Goal: Information Seeking & Learning: Find specific fact

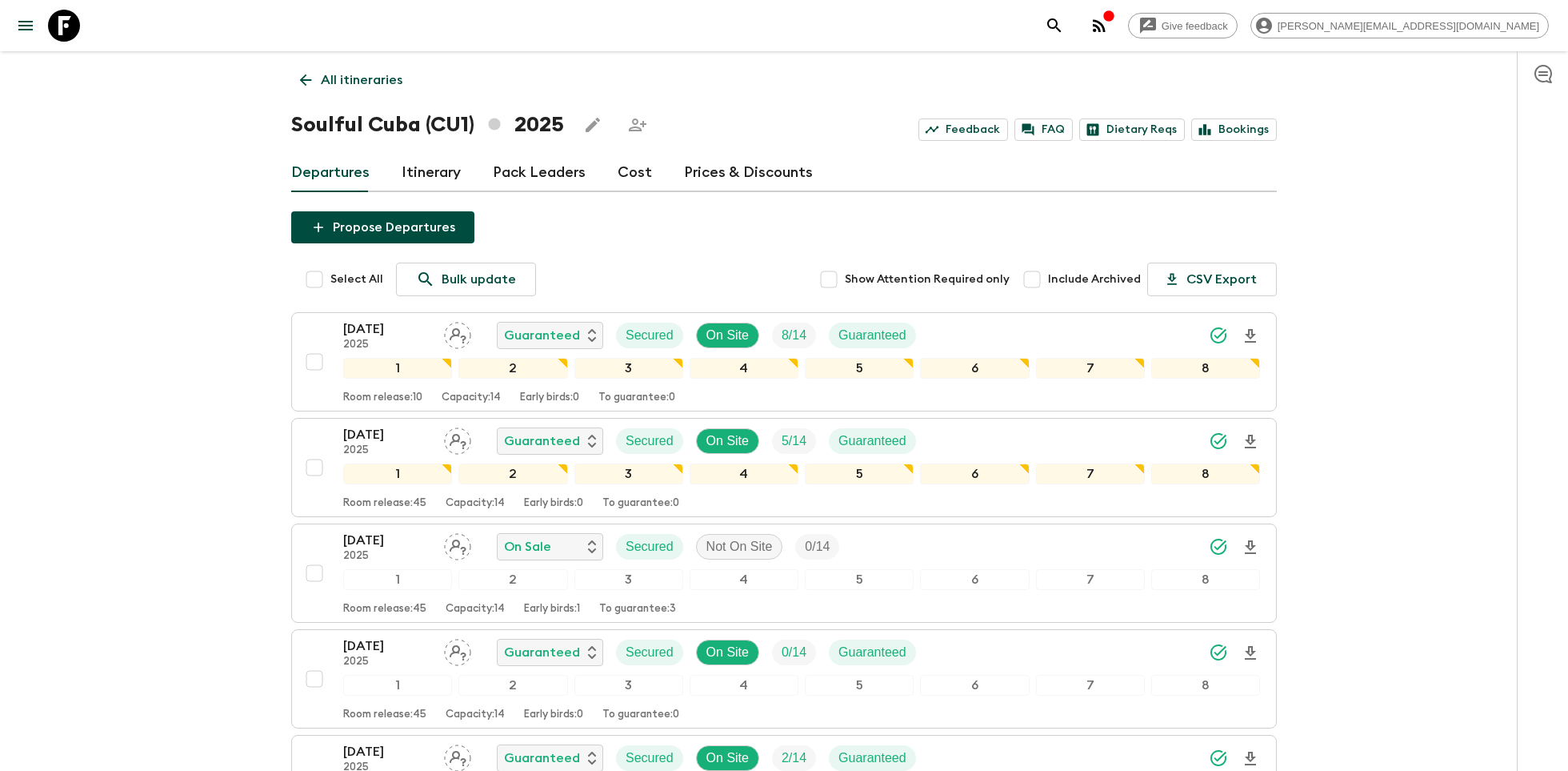
click at [70, 34] on icon at bounding box center [64, 25] width 32 height 32
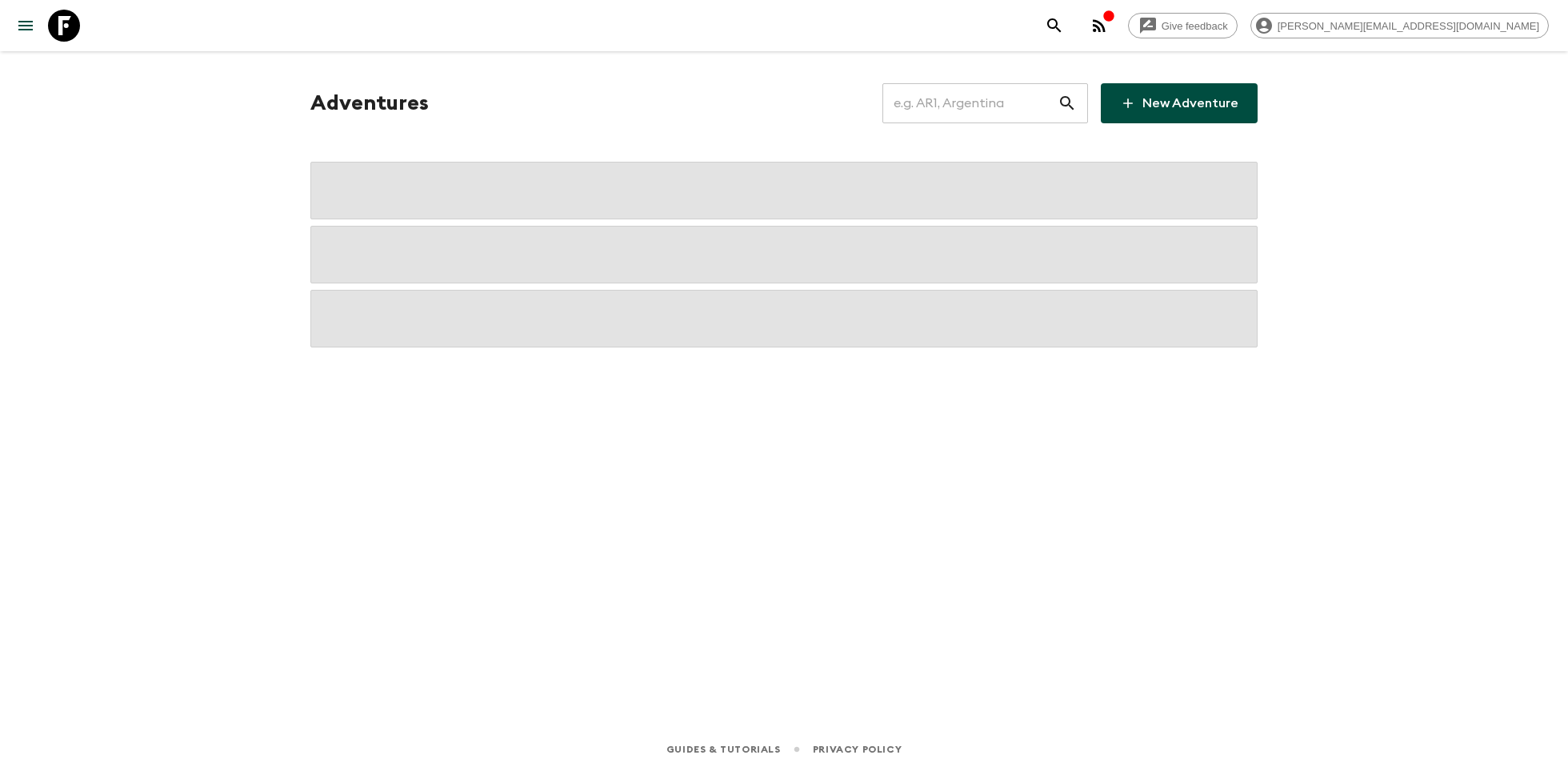
click at [995, 111] on input "text" at bounding box center [970, 103] width 175 height 45
type input "co1"
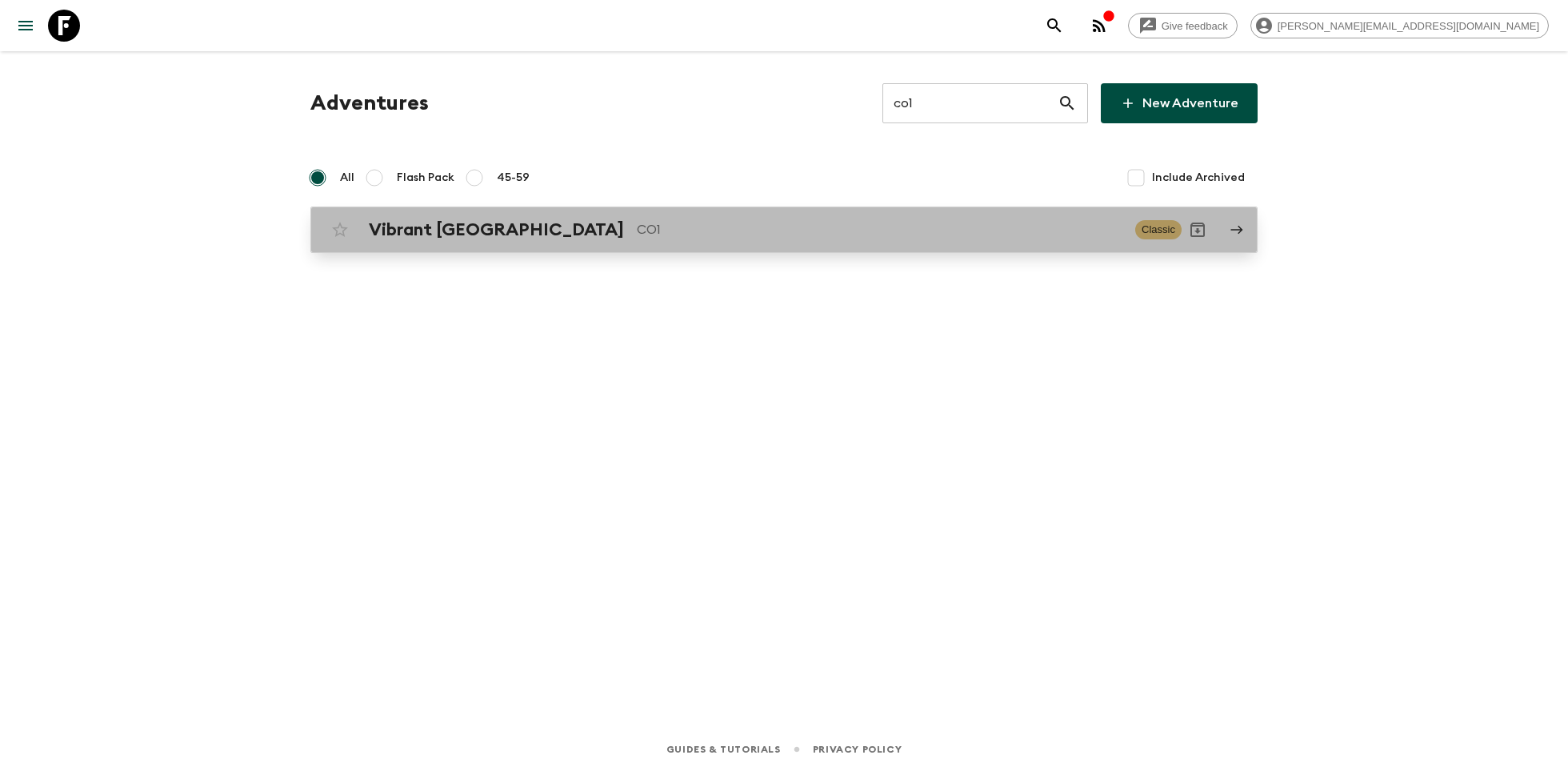
click at [637, 235] on p "CO1" at bounding box center [880, 229] width 486 height 19
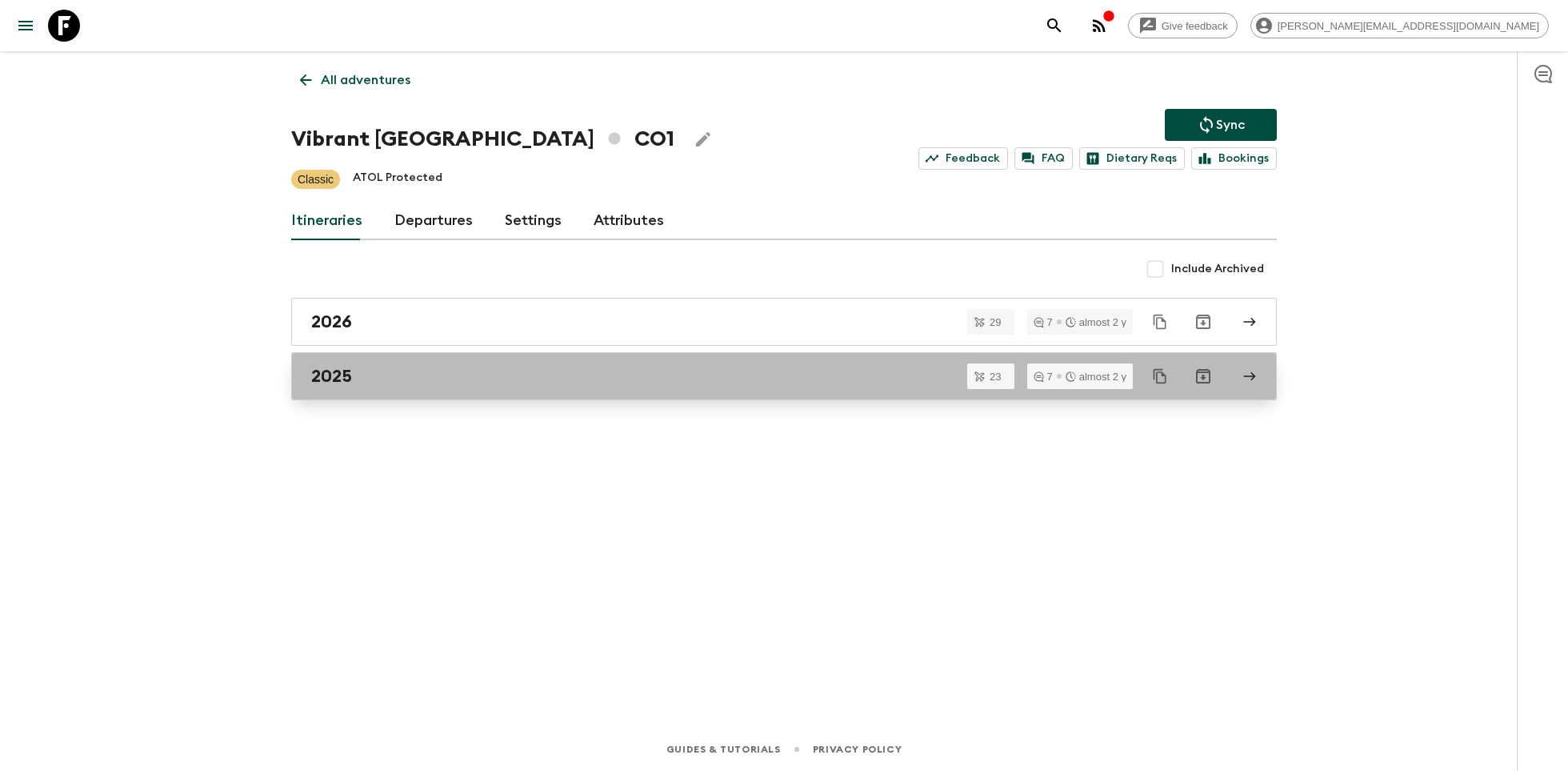
click at [586, 366] on div "2025" at bounding box center [769, 376] width 915 height 20
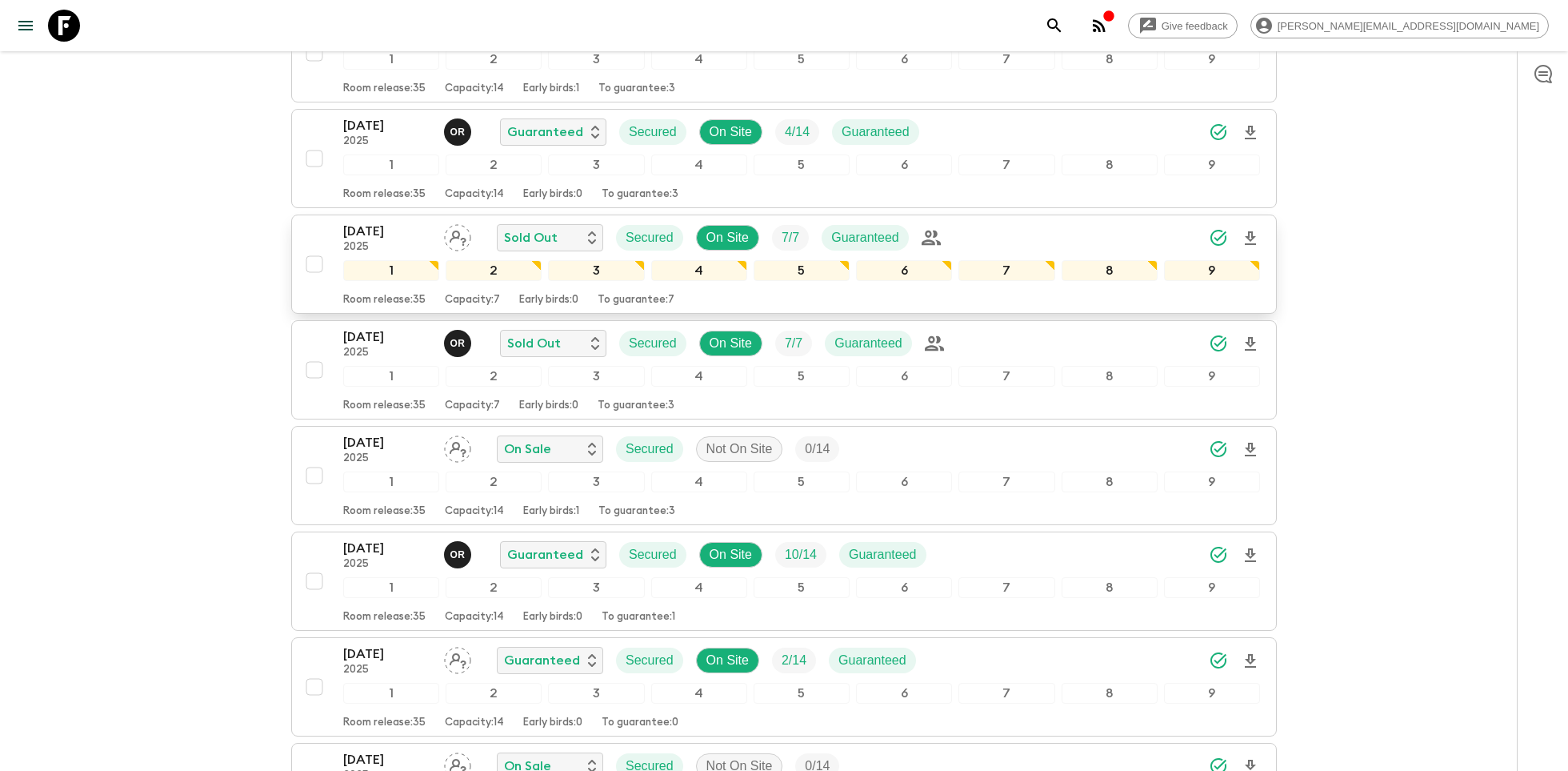
scroll to position [1397, 0]
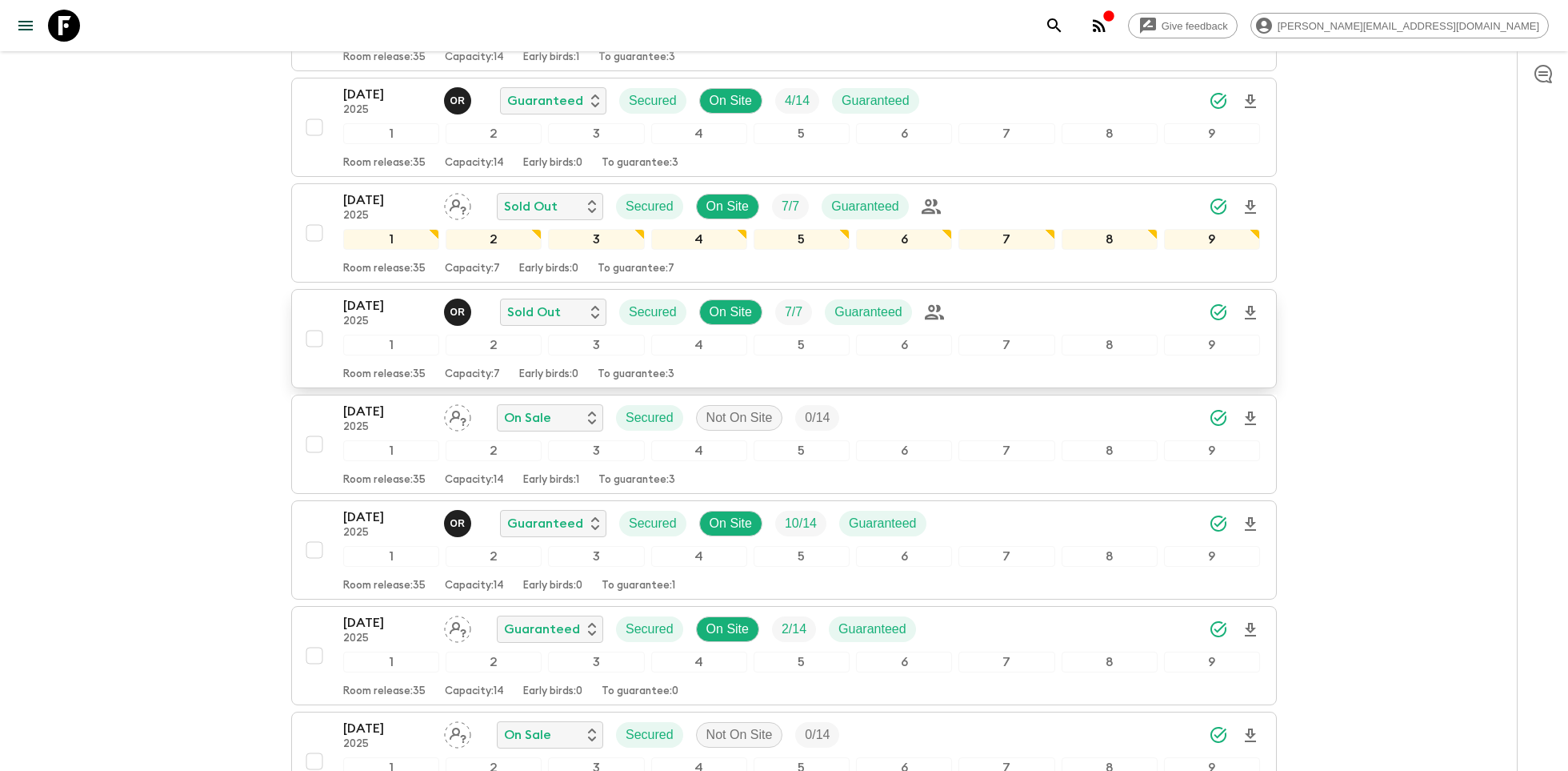
click at [402, 315] on p "2025" at bounding box center [387, 322] width 88 height 13
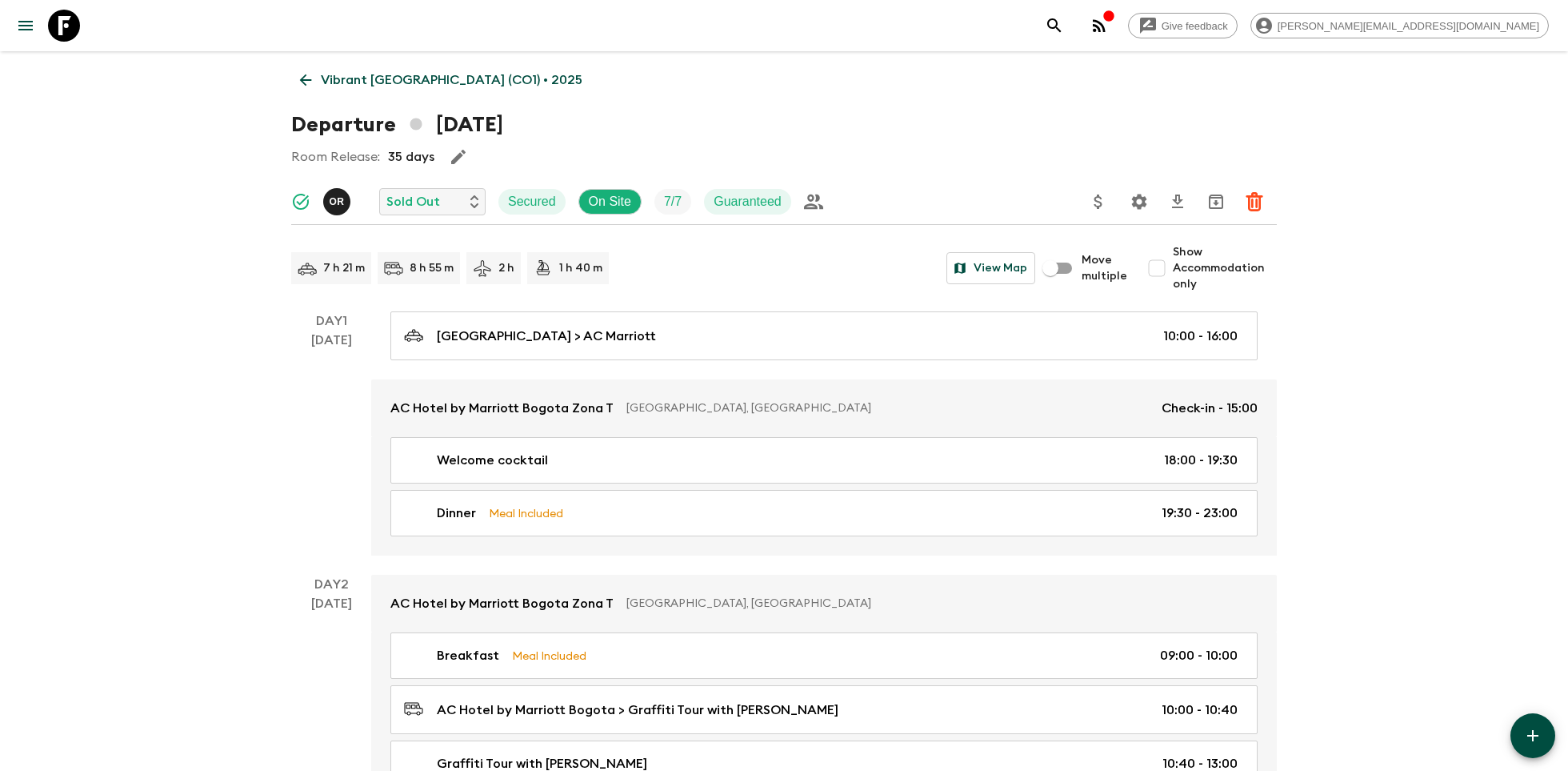
click at [1158, 269] on input "Show Accommodation only" at bounding box center [1156, 268] width 32 height 32
checkbox input "true"
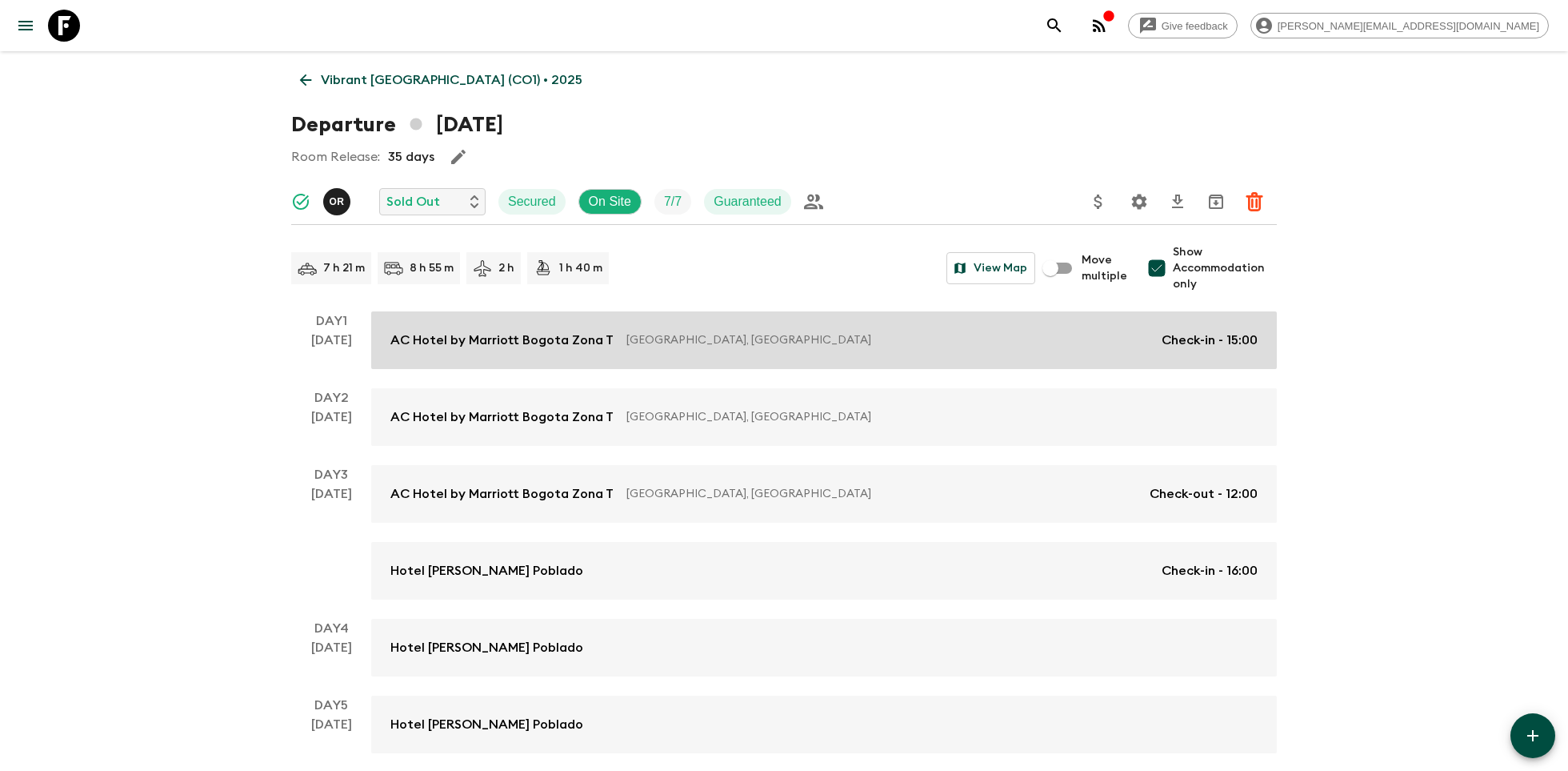
click at [487, 345] on p "AC Hotel by Marriott Bogota Zona T" at bounding box center [502, 340] width 223 height 19
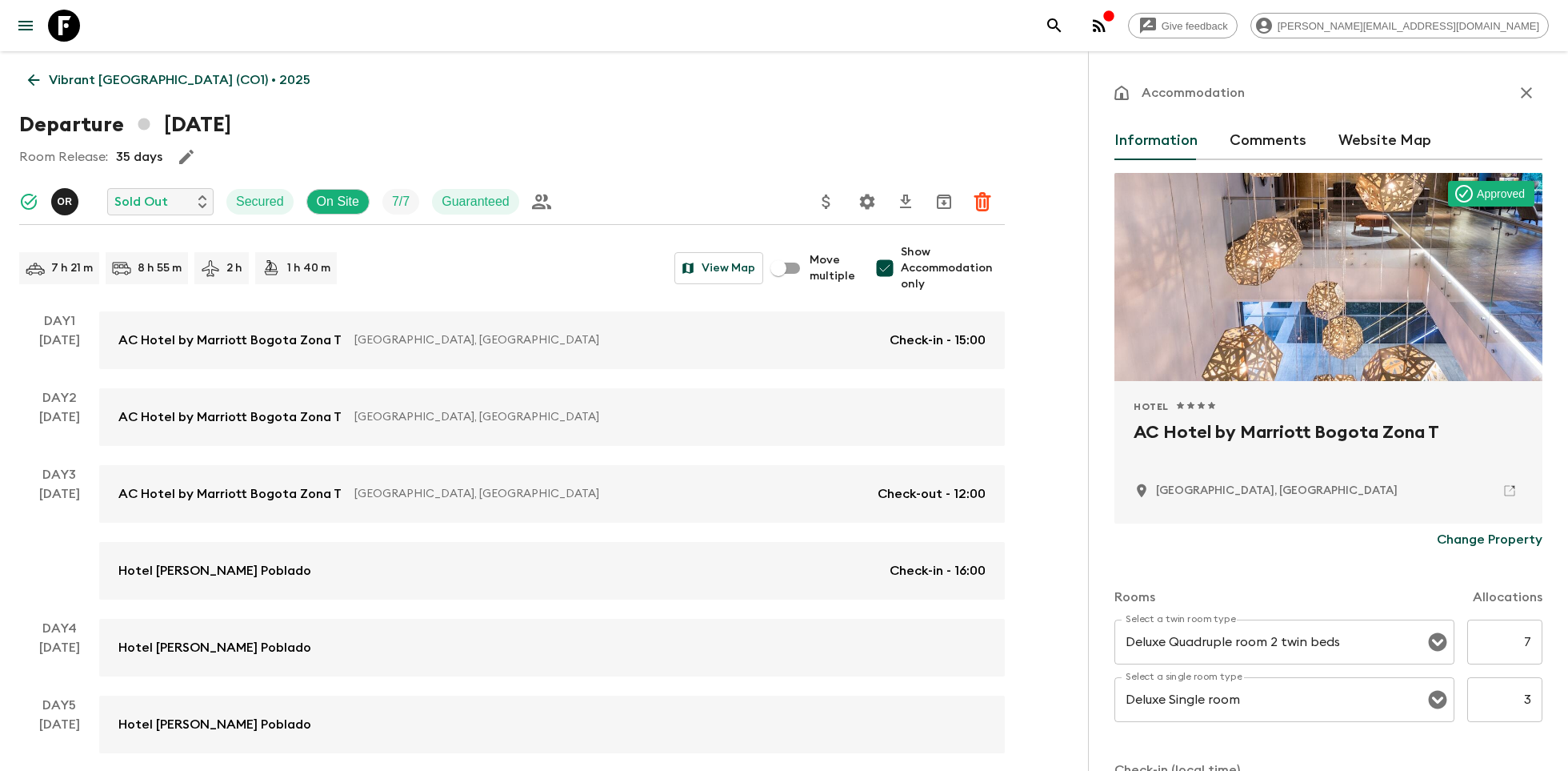
click at [1246, 436] on h2 "AC Hotel by Marriott Bogota Zona T" at bounding box center [1329, 444] width 389 height 51
copy div "AC Hotel by Marriott Bogota Zona T"
